Goal: Task Accomplishment & Management: Manage account settings

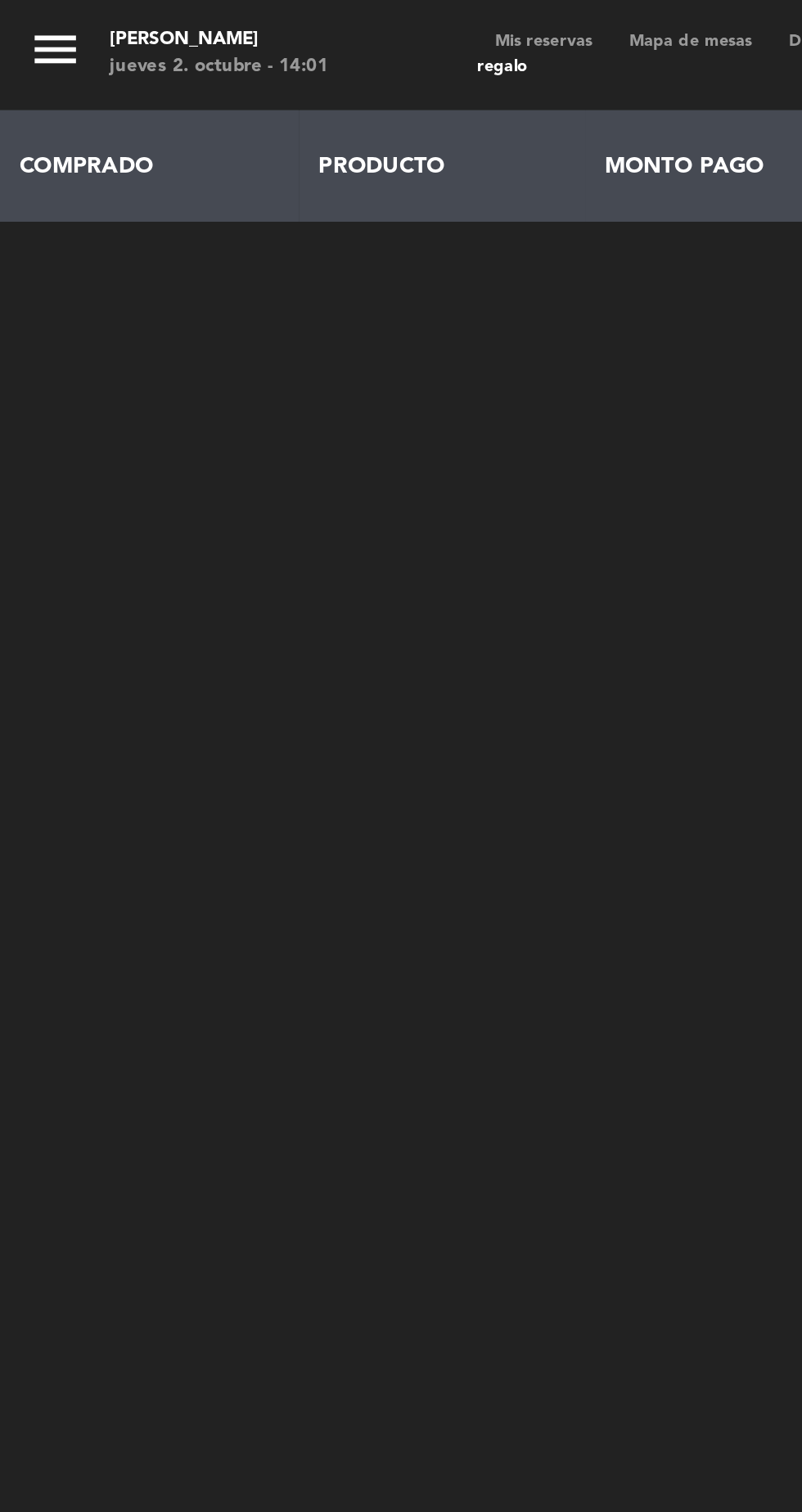
click at [240, 21] on span "Mis reservas" at bounding box center [243, 18] width 60 height 8
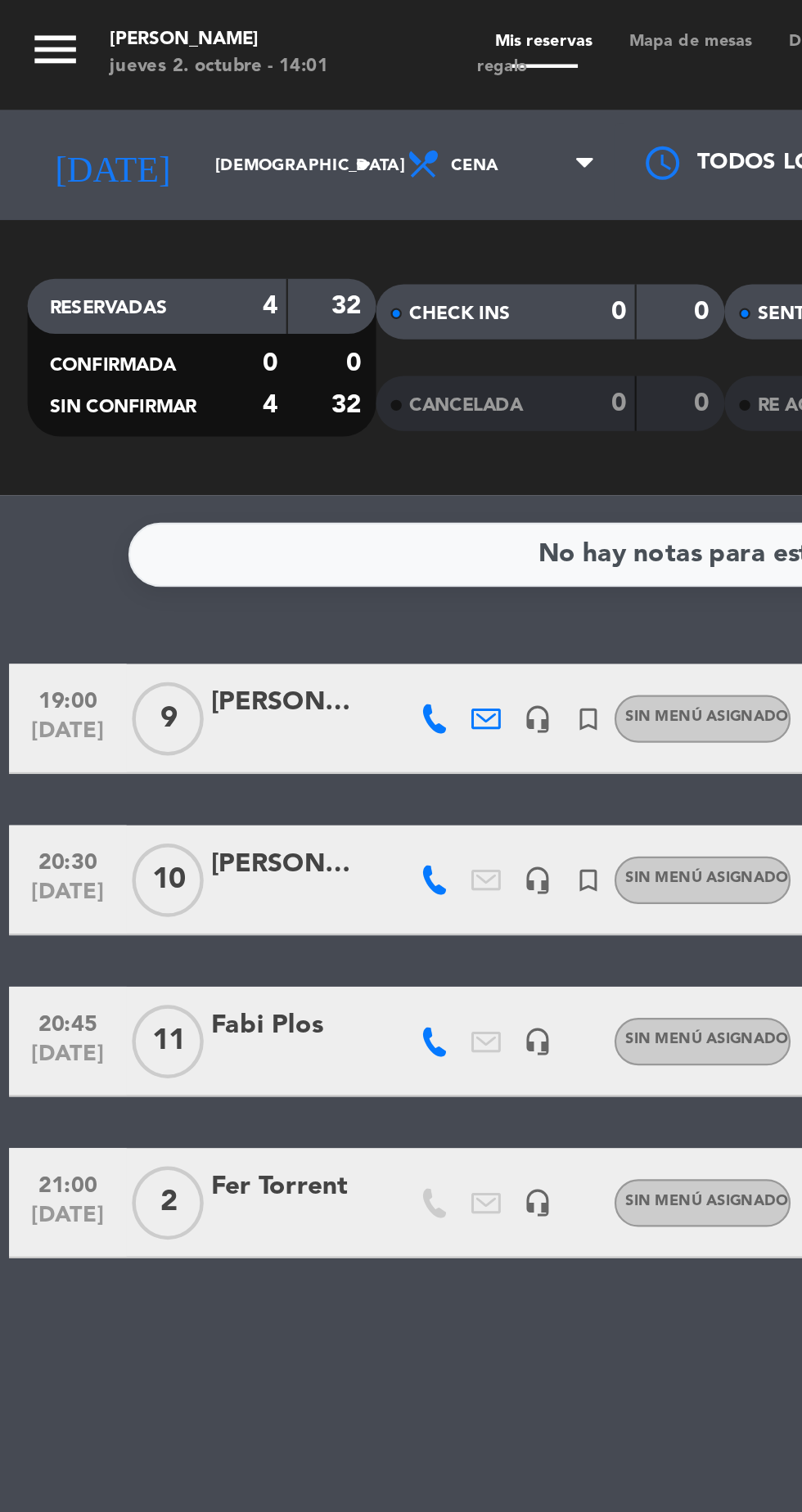
click at [105, 306] on div "[PERSON_NAME]" at bounding box center [127, 314] width 65 height 19
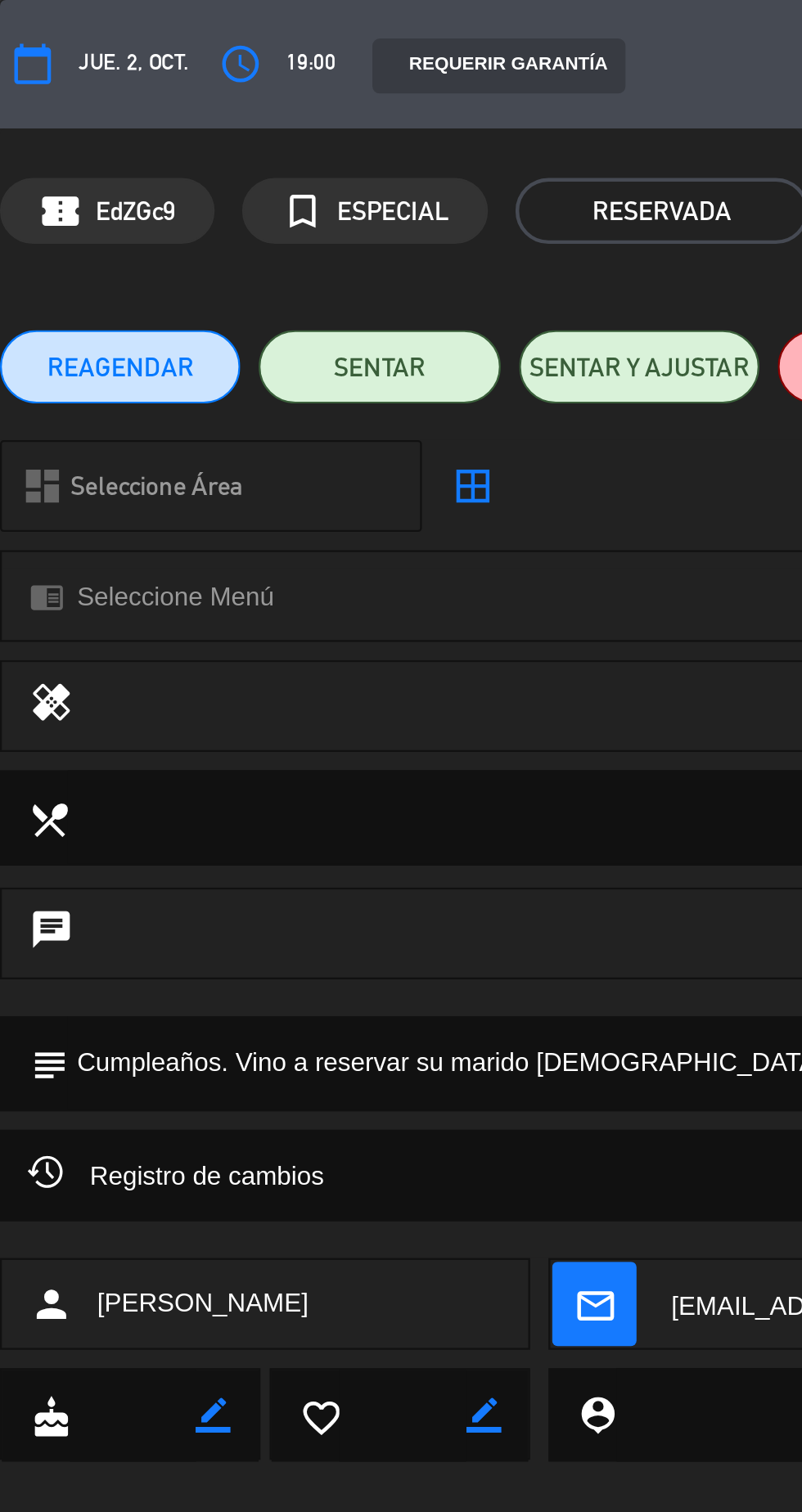
click at [56, 33] on span "jue. 2, oct." at bounding box center [59, 28] width 49 height 16
click at [72, 168] on span "REAGENDAR" at bounding box center [53, 164] width 65 height 18
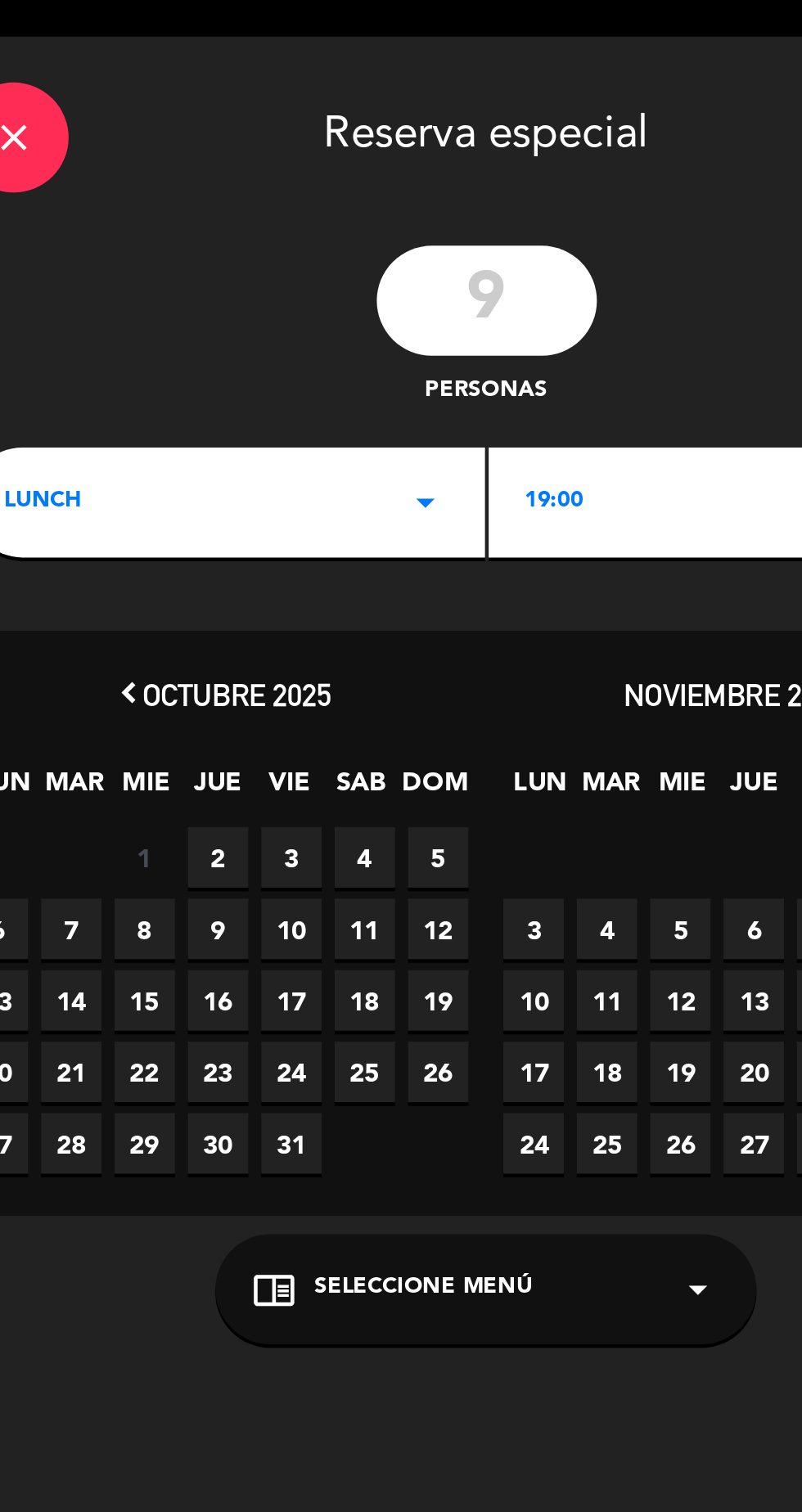
click at [174, 393] on span "3" at bounding box center [177, 382] width 27 height 27
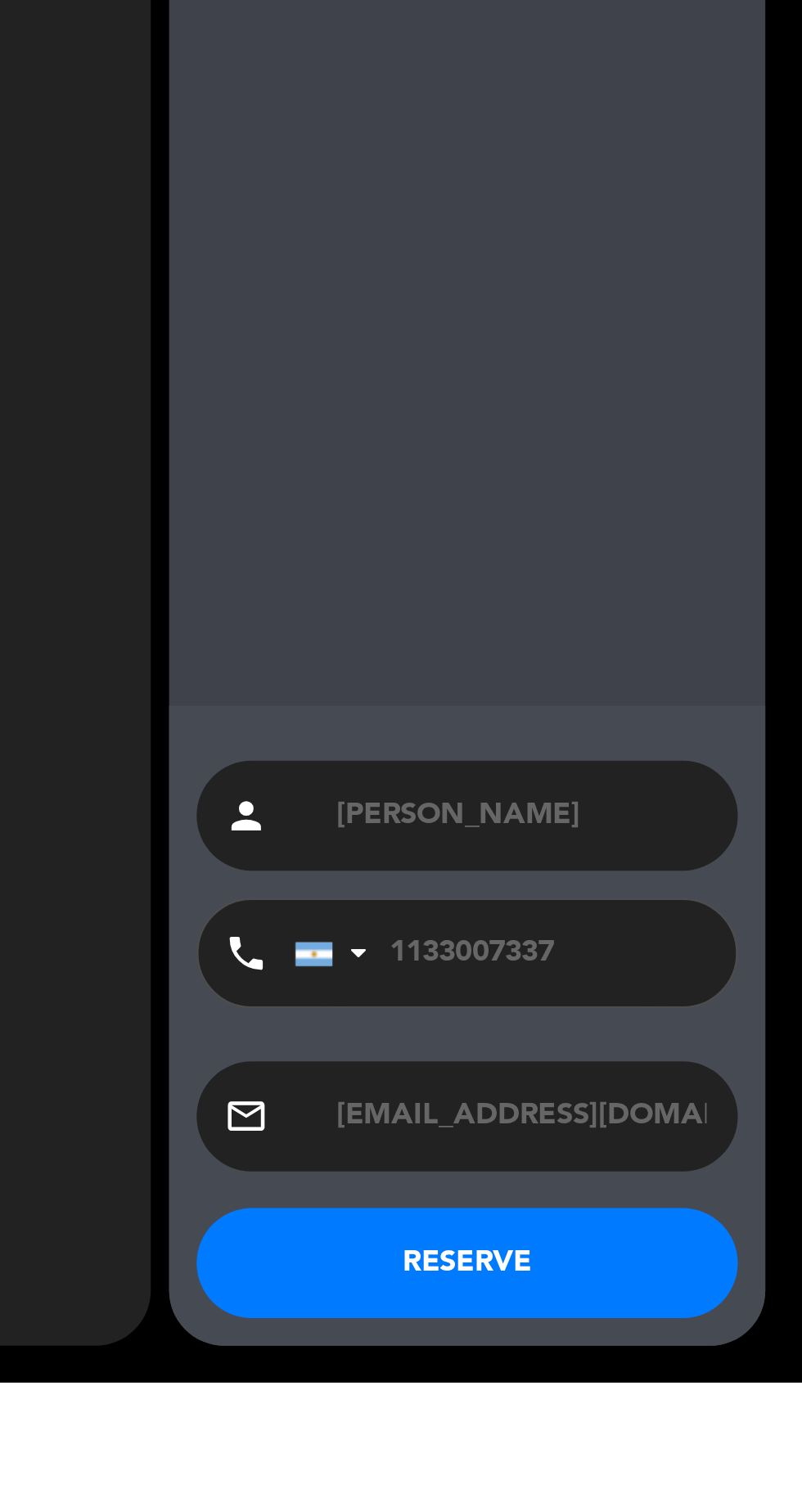
click at [712, 1484] on button "RESERVE" at bounding box center [652, 1459] width 241 height 49
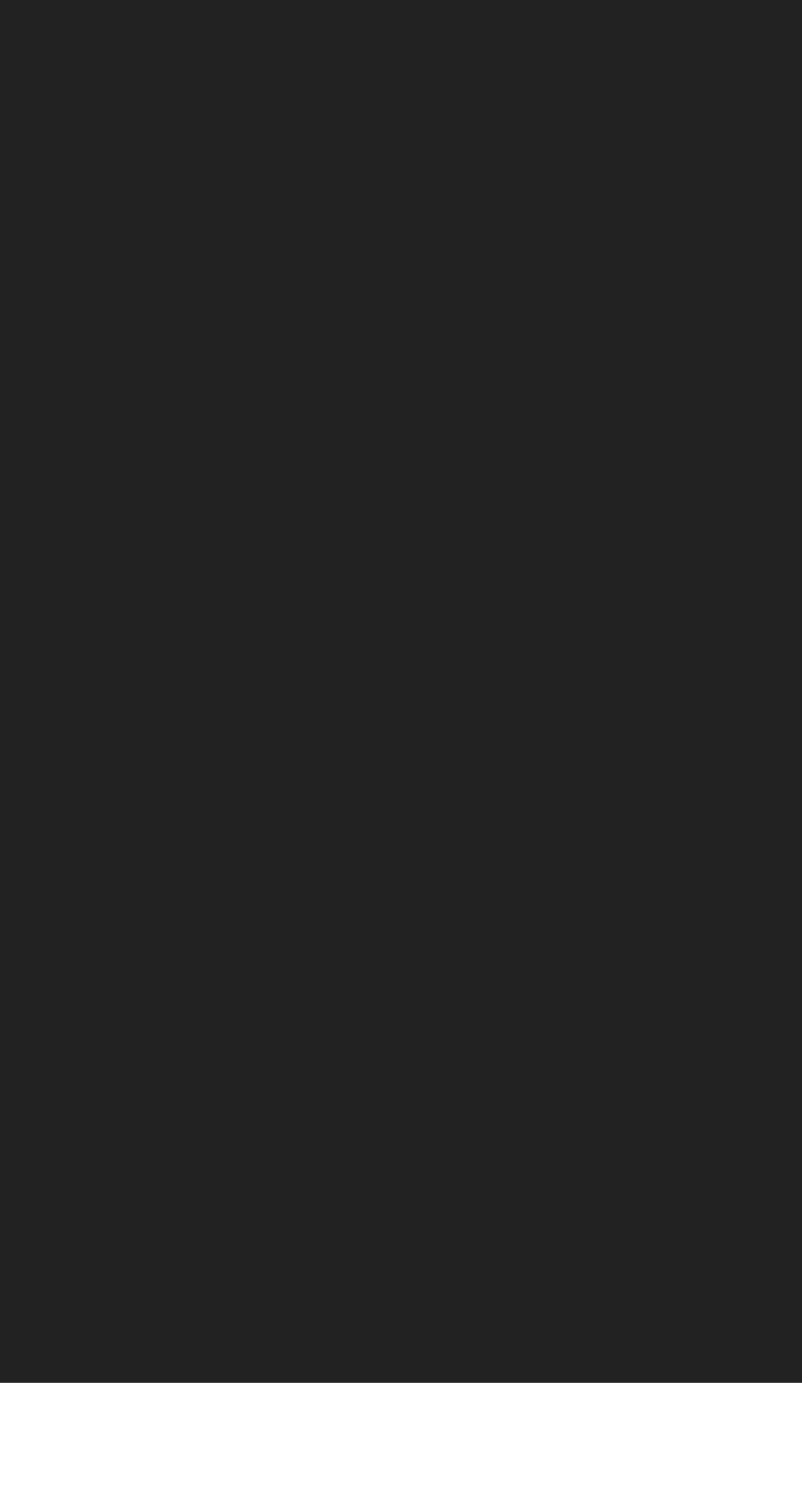
type input "vie. [DATE]"
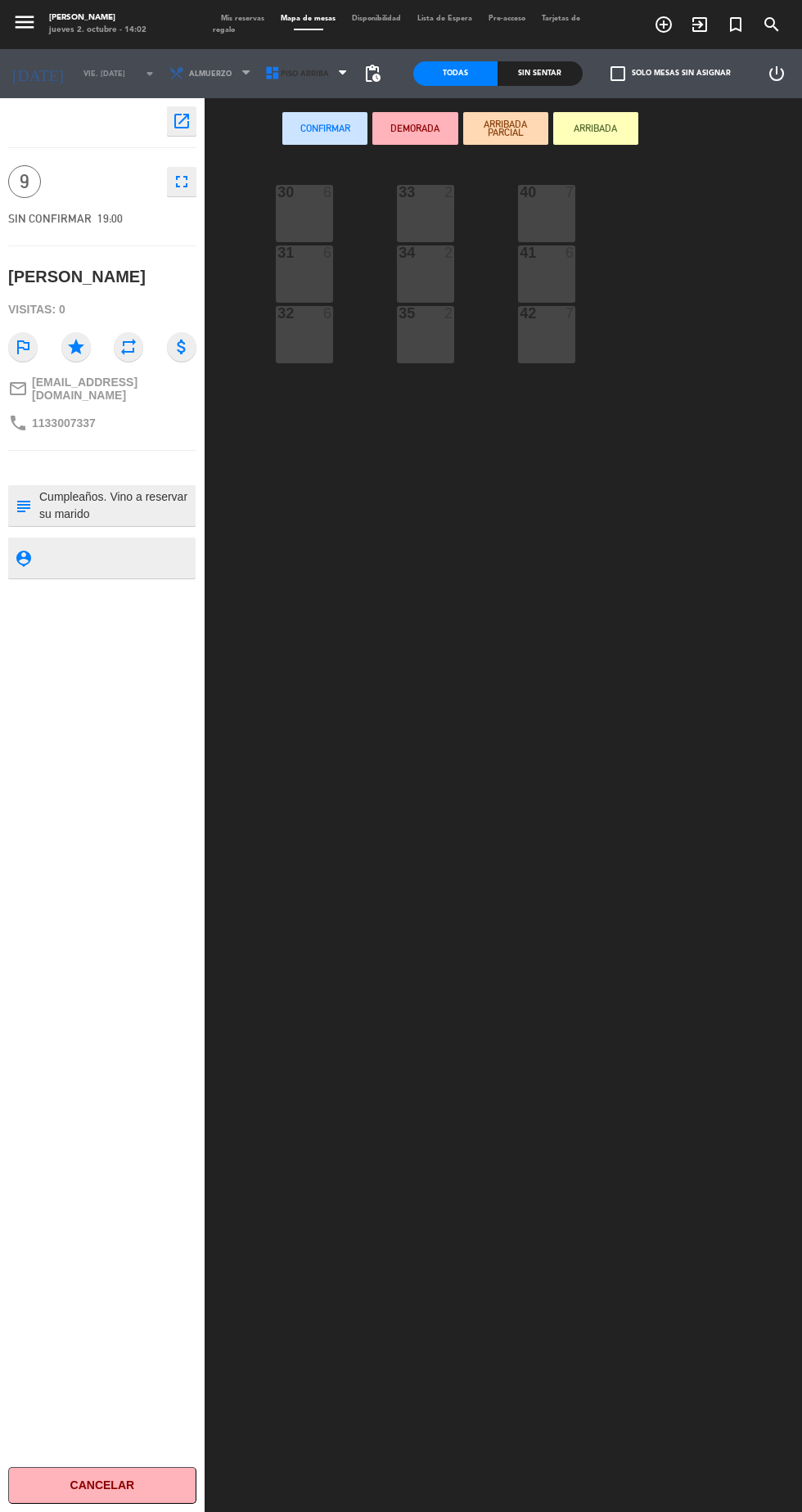
click at [265, 75] on icon at bounding box center [274, 73] width 17 height 17
click at [308, 154] on ng-component "menu Hierro Bodegón jueves 2. octubre - 14:02 Mis reservas Mapa de mesas Dispon…" at bounding box center [401, 806] width 802 height 1613
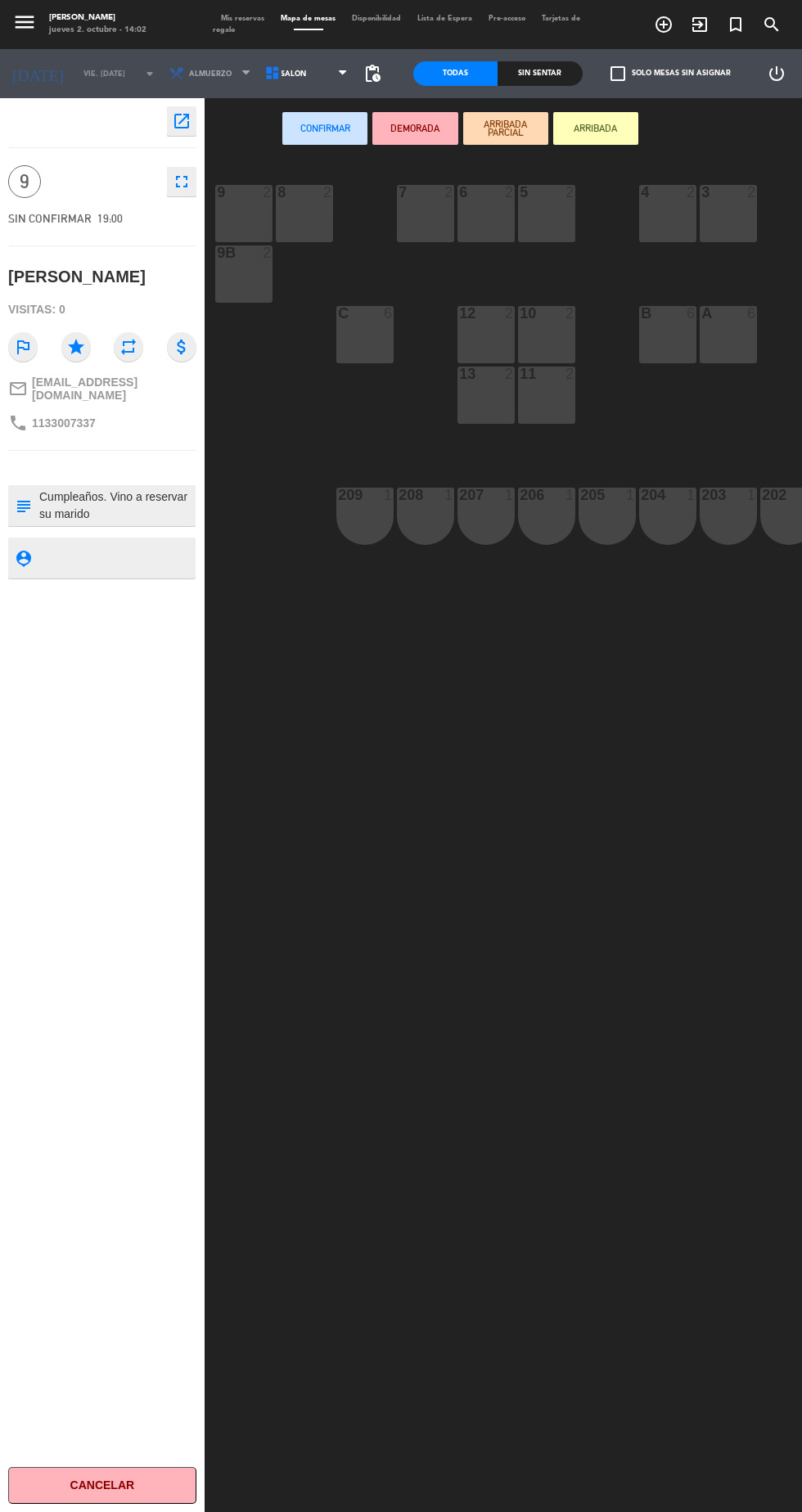
click at [418, 213] on div "7 2" at bounding box center [426, 214] width 58 height 58
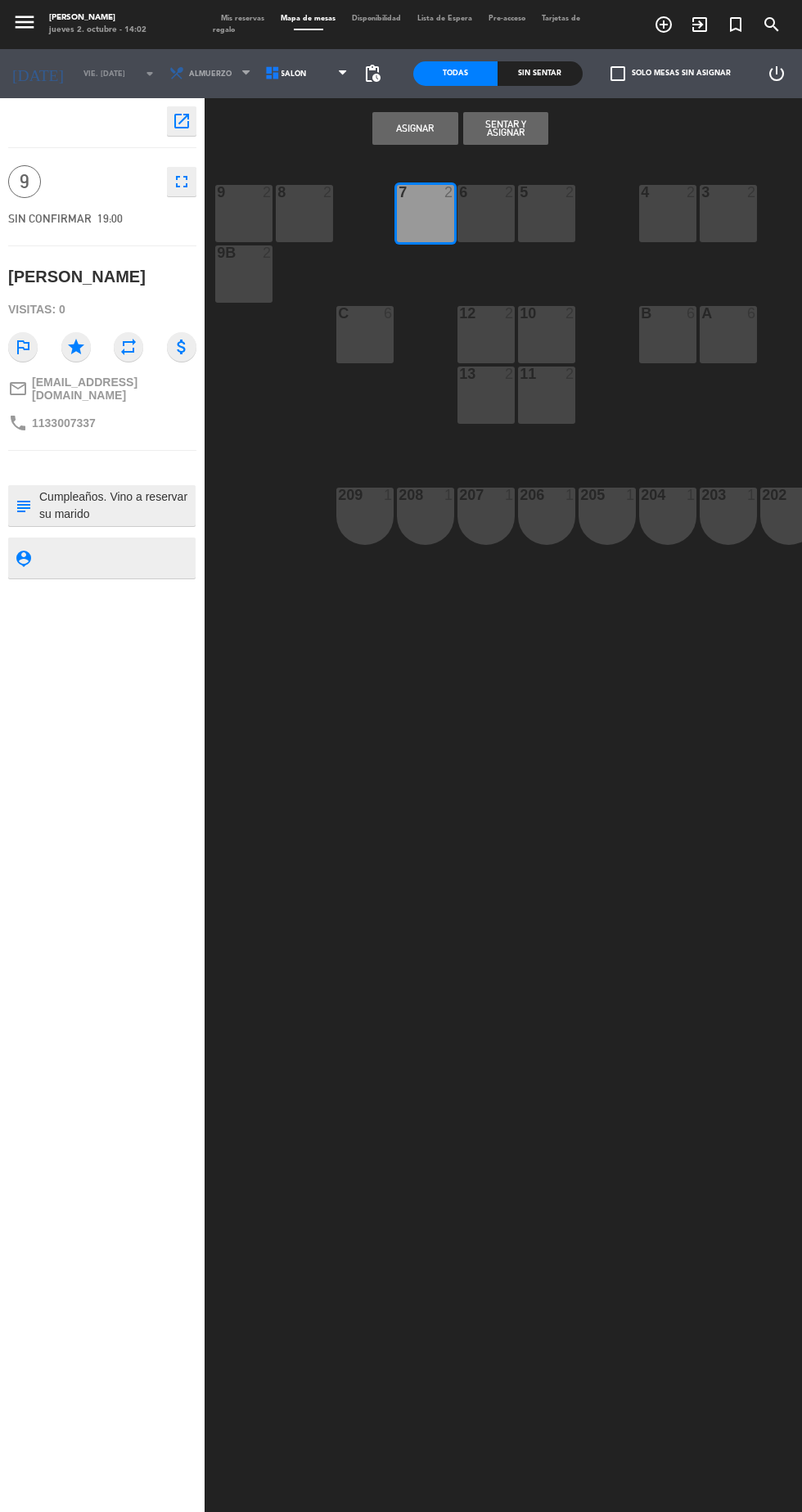
click at [472, 226] on div "6 2" at bounding box center [486, 214] width 58 height 58
click at [543, 230] on div "5 2" at bounding box center [547, 214] width 58 height 58
click at [665, 216] on div "4 2" at bounding box center [668, 214] width 58 height 58
click at [423, 135] on button "Asignar" at bounding box center [415, 128] width 85 height 33
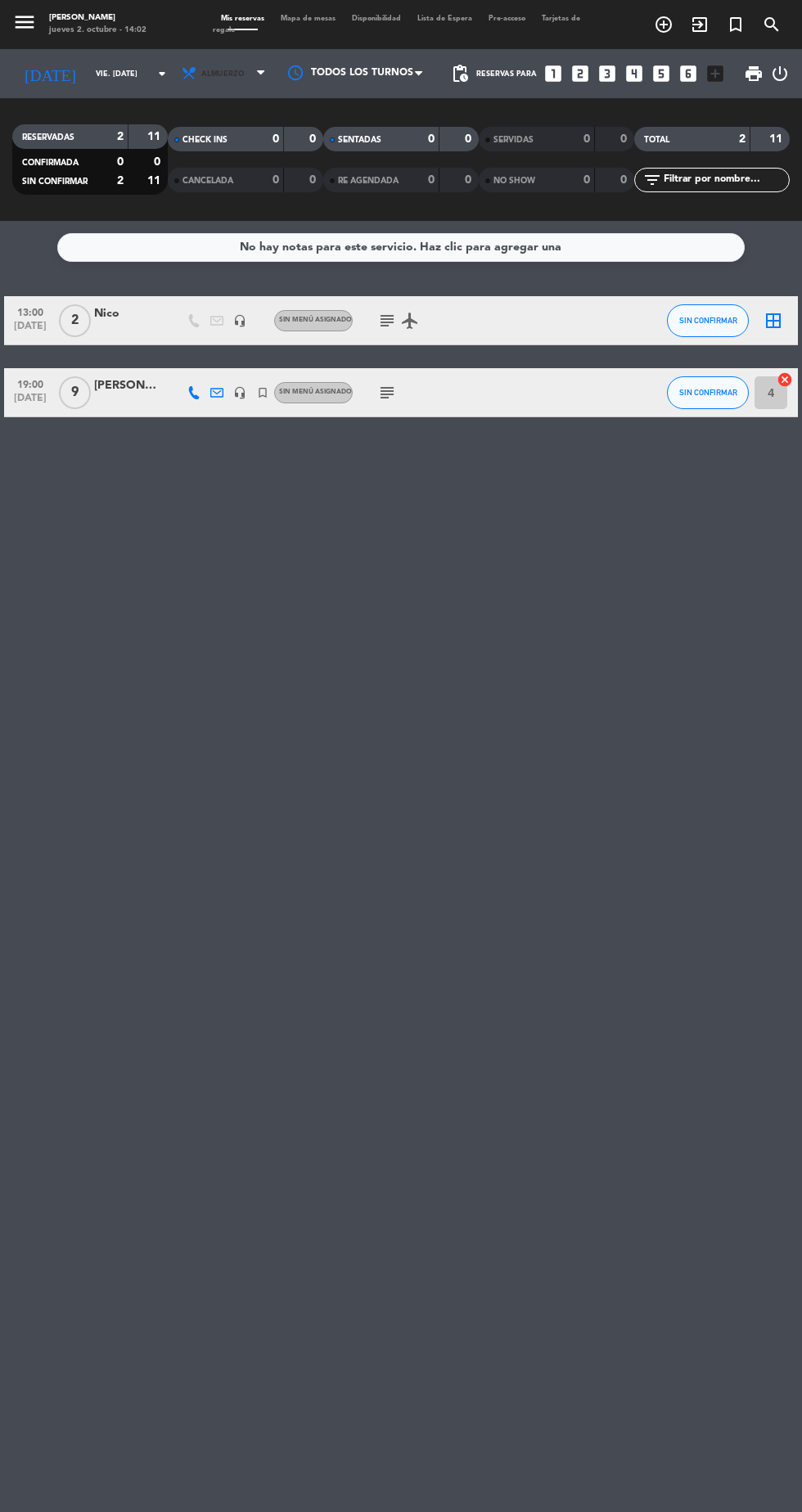
click at [242, 83] on span "Almuerzo" at bounding box center [225, 73] width 98 height 36
click at [254, 196] on div "menu Hierro Bodegón jueves 2. octubre - 14:02 Mis reservas Mapa de mesas Dispon…" at bounding box center [401, 110] width 802 height 221
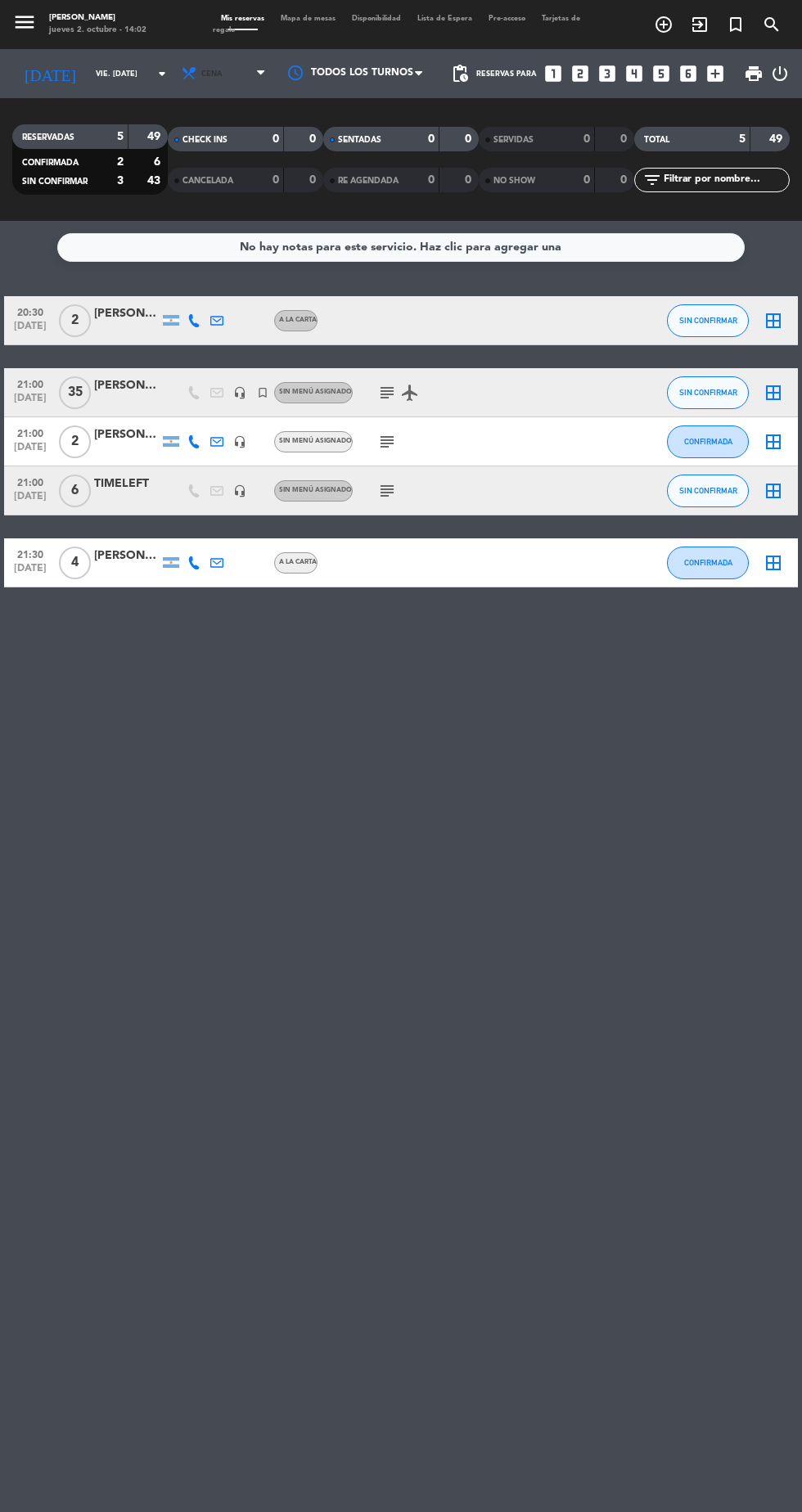
click at [230, 88] on span "Cena" at bounding box center [225, 73] width 98 height 36
click at [255, 146] on div "menu Hierro Bodegón jueves 2. octubre - 14:02 Mis reservas Mapa de mesas Dispon…" at bounding box center [401, 110] width 802 height 221
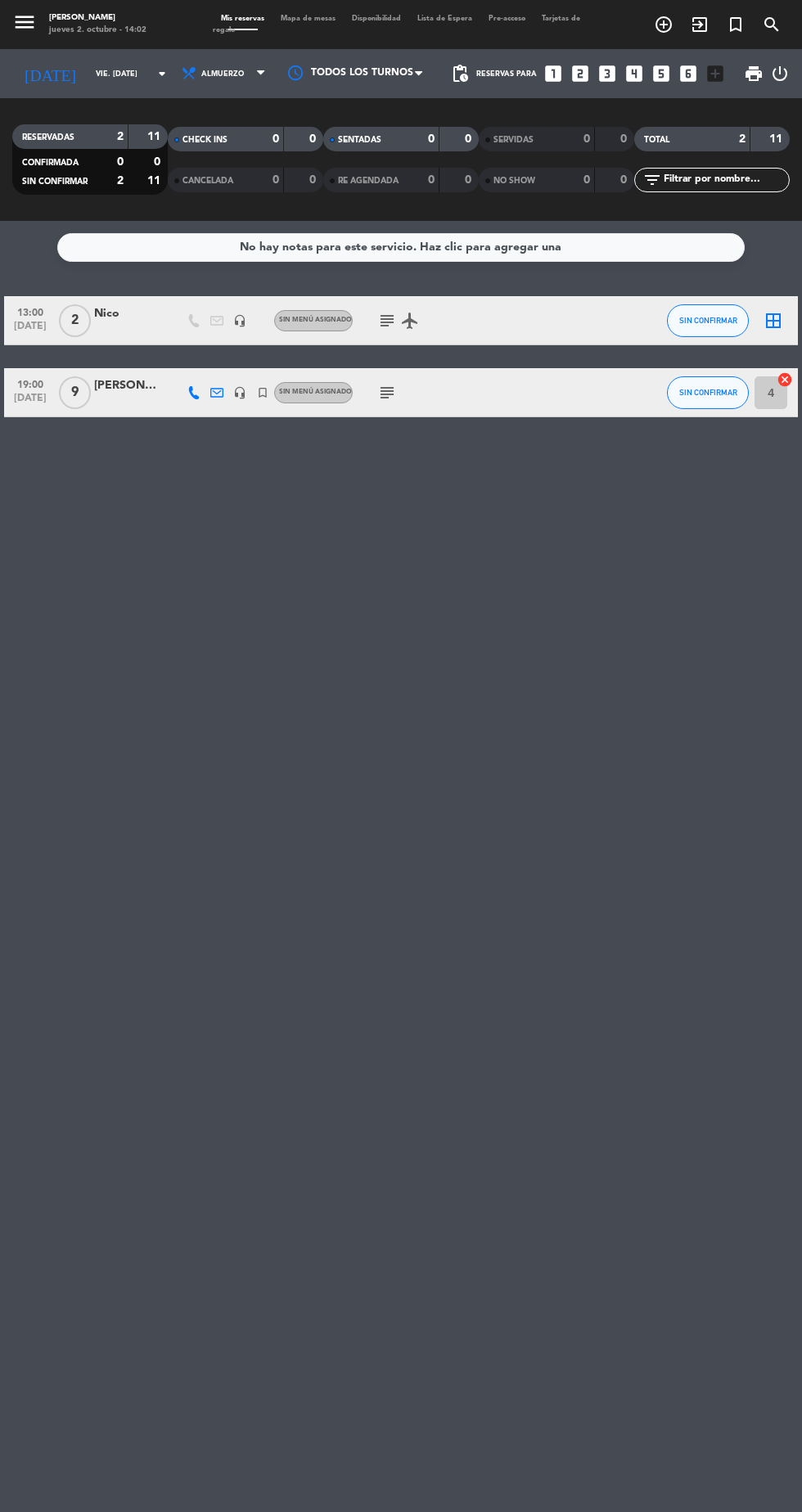
click at [106, 397] on div at bounding box center [127, 402] width 65 height 13
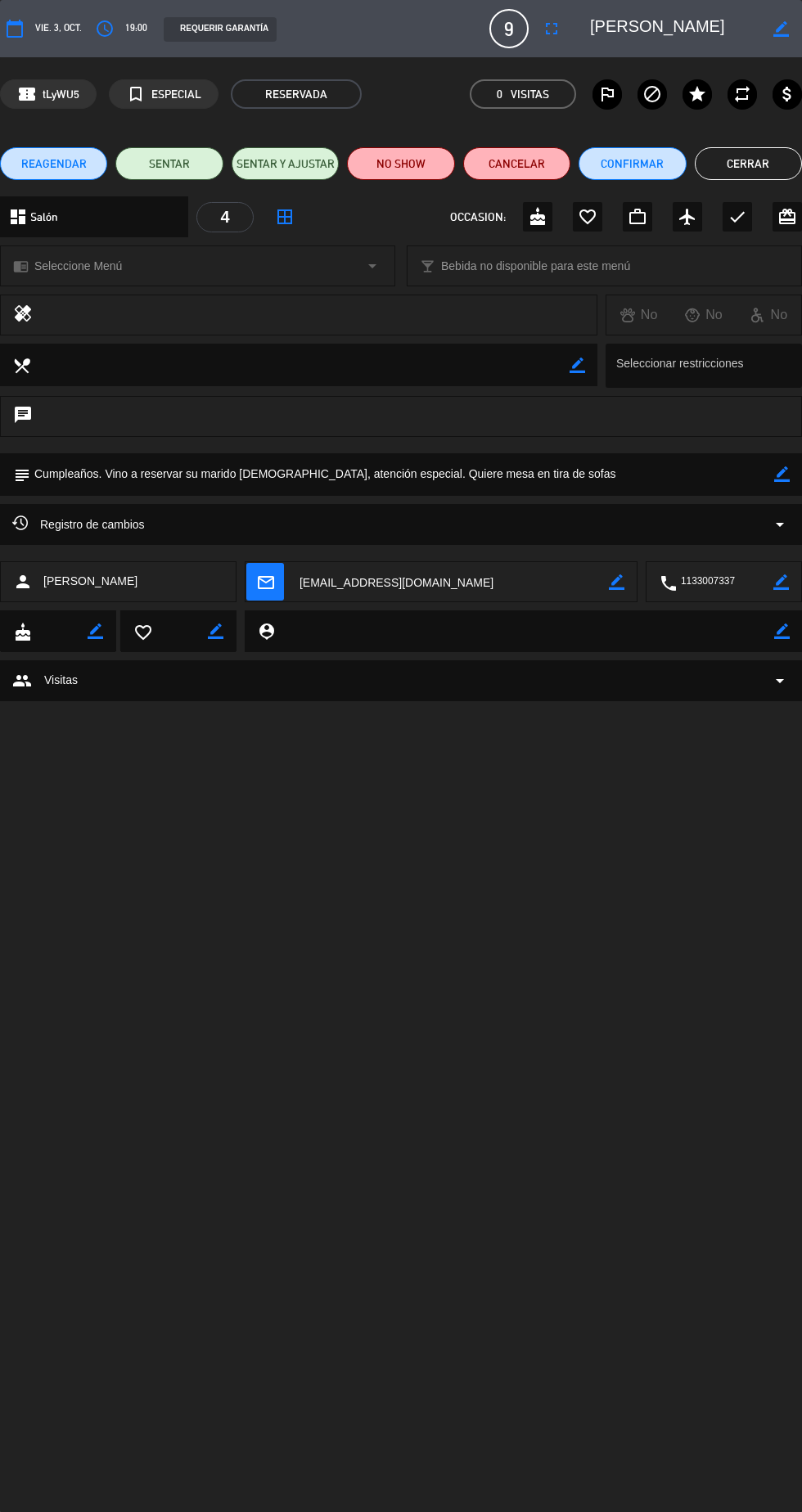
click at [88, 198] on div "dashboard Salón arrow_drop_down" at bounding box center [94, 216] width 189 height 41
click at [74, 165] on span "REAGENDAR" at bounding box center [53, 164] width 65 height 18
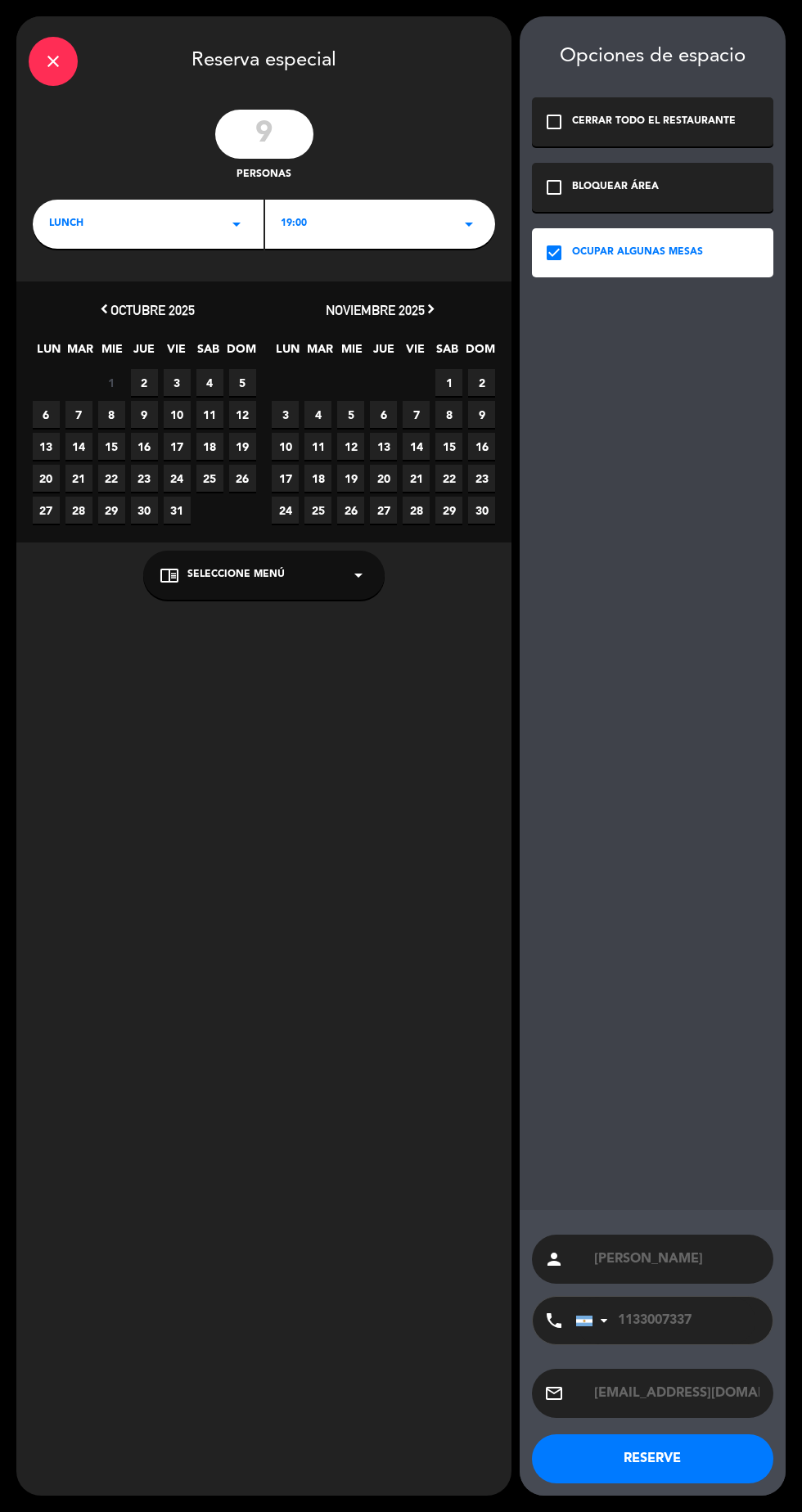
click at [189, 221] on div "LUNCH arrow_drop_down" at bounding box center [148, 224] width 231 height 49
click at [201, 300] on div "Cena" at bounding box center [148, 293] width 198 height 17
click at [727, 1484] on button "RESERVE" at bounding box center [652, 1459] width 241 height 49
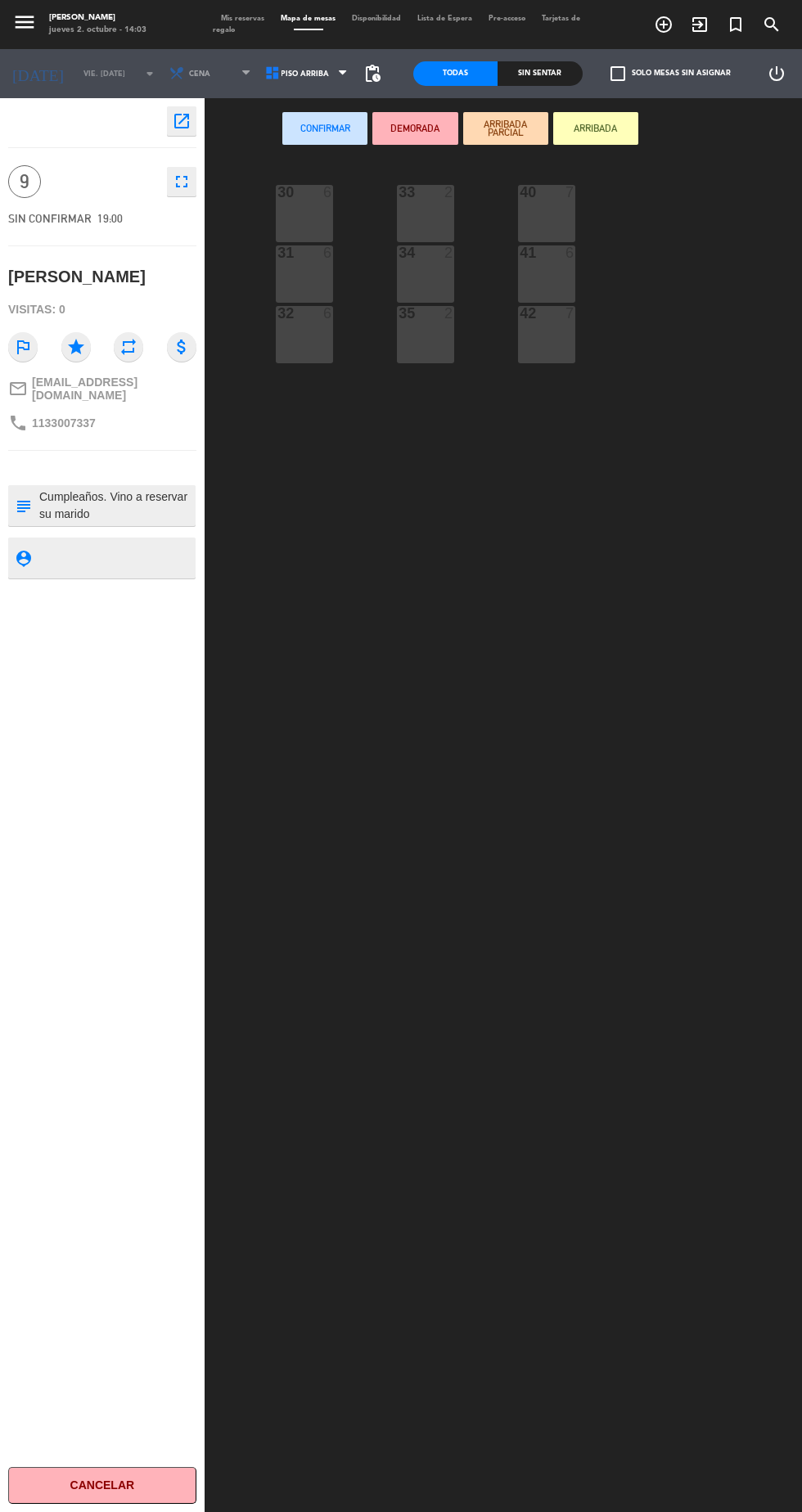
click at [28, 434] on div "open_in_new 9 fullscreen SIN CONFIRMAR 19:00 [PERSON_NAME]: 0 outlined_flag sta…" at bounding box center [102, 805] width 204 height 1414
click at [92, 438] on div "open_in_new 9 fullscreen SIN CONFIRMAR 19:00 [PERSON_NAME]: 0 outlined_flag sta…" at bounding box center [102, 805] width 204 height 1414
